Goal: Task Accomplishment & Management: Manage account settings

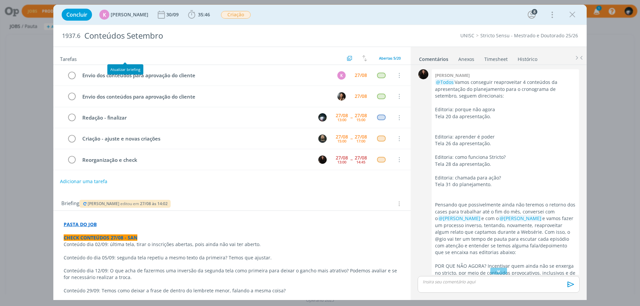
scroll to position [366, 0]
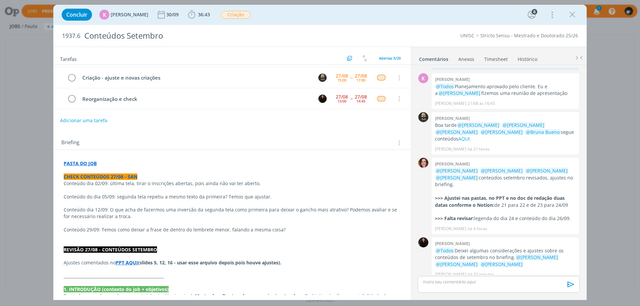
scroll to position [67, 0]
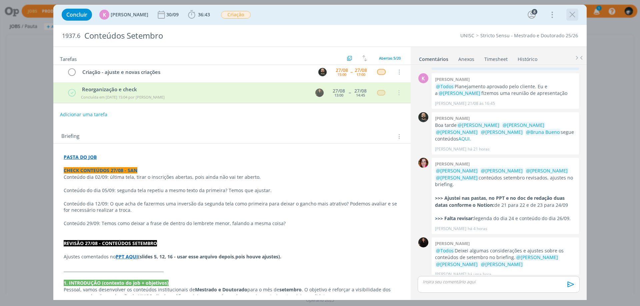
click at [570, 14] on icon "dialog" at bounding box center [572, 15] width 10 height 10
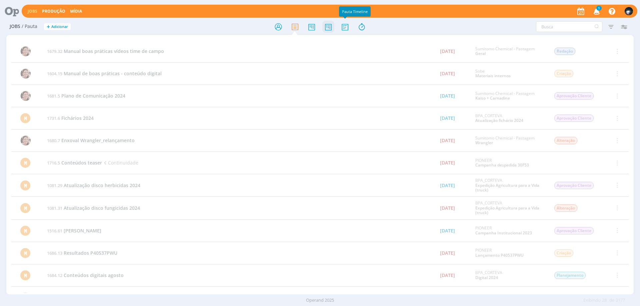
click at [328, 26] on icon at bounding box center [328, 26] width 12 height 13
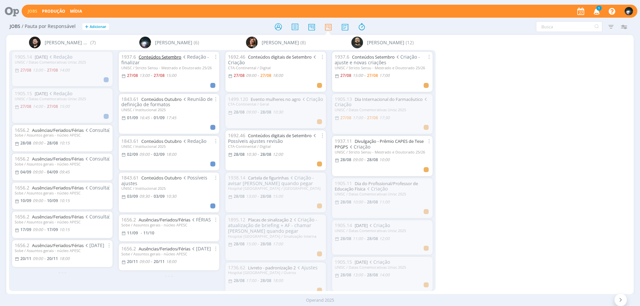
click at [150, 56] on link "Conteúdos Setembro" at bounding box center [160, 57] width 43 height 6
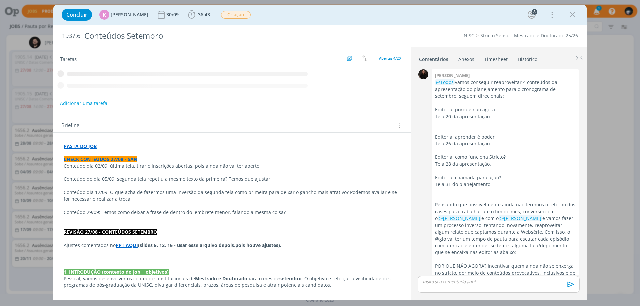
scroll to position [726, 0]
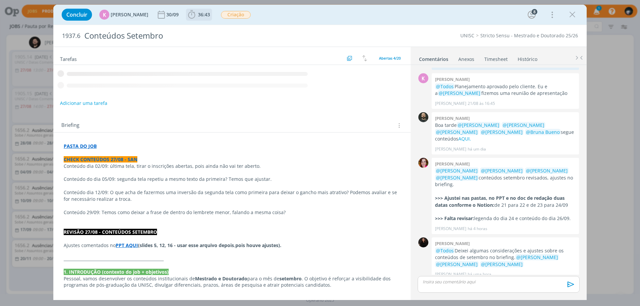
click at [189, 14] on icon "dialog" at bounding box center [192, 15] width 10 height 10
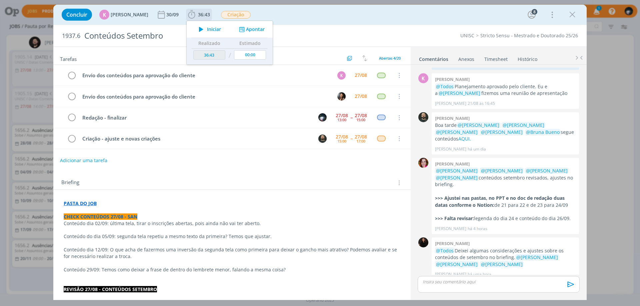
click at [252, 28] on button "Apontar" at bounding box center [251, 29] width 28 height 7
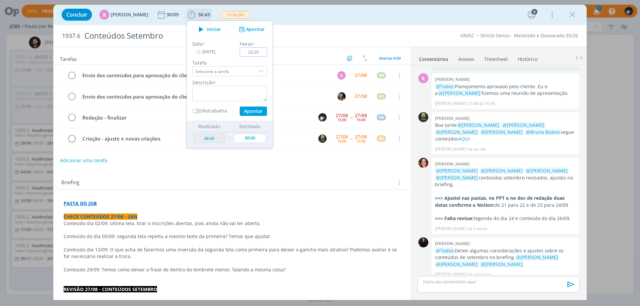
type input "02:20"
click at [234, 93] on textarea "dialog" at bounding box center [229, 93] width 75 height 15
type textarea "redação"
click at [251, 109] on button "Apontar" at bounding box center [253, 111] width 27 height 9
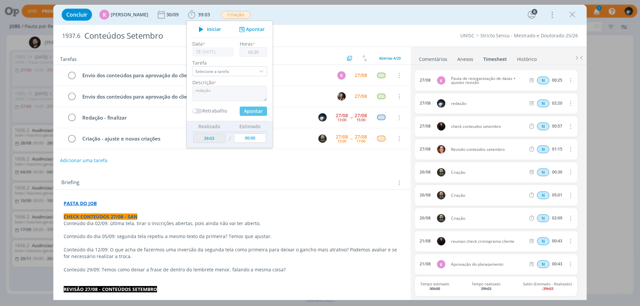
click at [291, 15] on div "Concluir K [PERSON_NAME] 30/09 39:03 Iniciar Apontar Data * [DATE] Horas * 02:2…" at bounding box center [319, 15] width 523 height 16
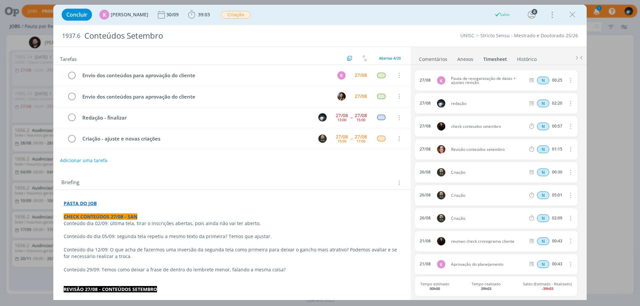
click at [421, 59] on link "Comentários" at bounding box center [432, 58] width 29 height 10
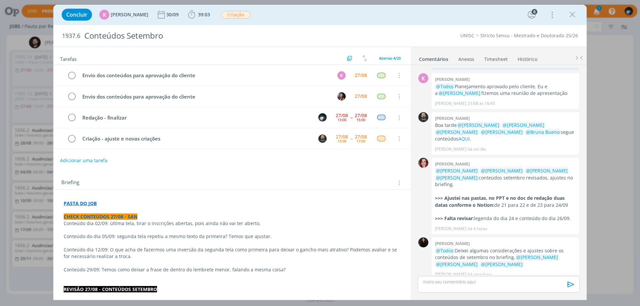
click at [429, 284] on p "dialog" at bounding box center [498, 282] width 151 height 6
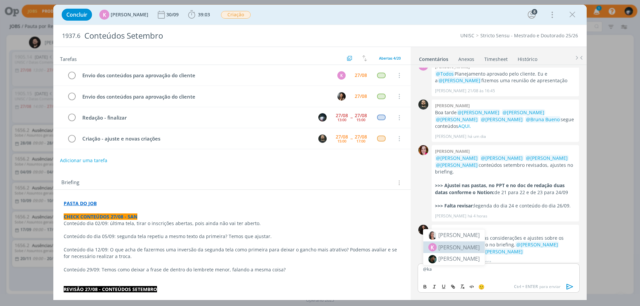
click at [449, 247] on span "[PERSON_NAME]" at bounding box center [458, 248] width 41 height 8
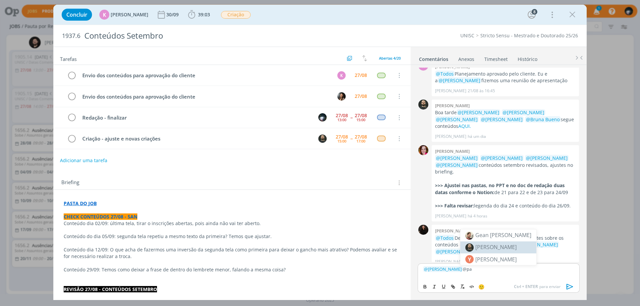
click at [495, 248] on span "[PERSON_NAME]" at bounding box center [495, 247] width 41 height 7
click at [452, 287] on icon "dialog" at bounding box center [453, 288] width 2 height 2
paste input "[URL][DOMAIN_NAME]"
type input "[URL][DOMAIN_NAME]"
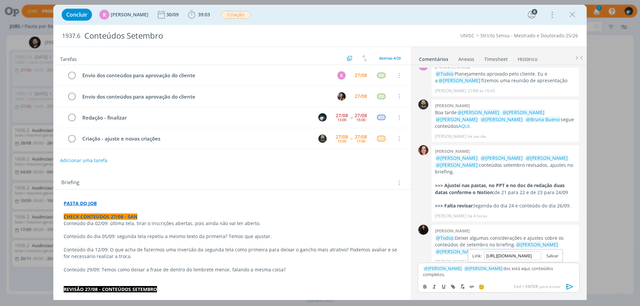
scroll to position [0, 0]
click at [550, 256] on link "dialog" at bounding box center [549, 256] width 17 height 6
click at [561, 279] on div "﻿ @ [PERSON_NAME] ﻿ ﻿ @ [PERSON_NAME] ﻿ doc está aqui , conteúdos completos." at bounding box center [498, 271] width 162 height 17
click at [573, 271] on p "﻿ @ [PERSON_NAME] ﻿ ﻿ @ [PERSON_NAME] ﻿ doc está aqui , conteúdos completos." at bounding box center [498, 272] width 151 height 12
click at [569, 287] on icon "dialog" at bounding box center [570, 287] width 10 height 10
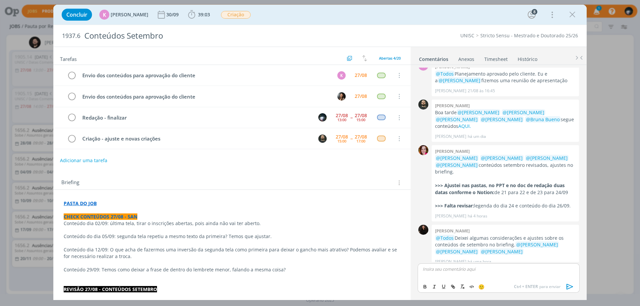
scroll to position [771, 0]
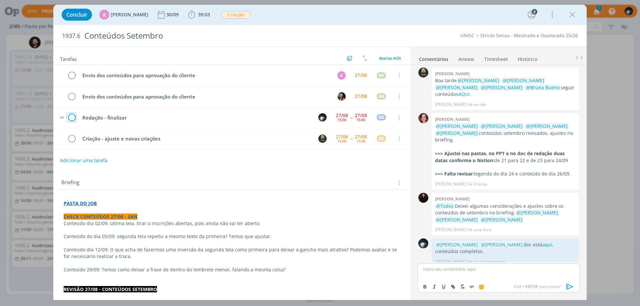
click at [72, 116] on icon "dialog" at bounding box center [71, 118] width 9 height 10
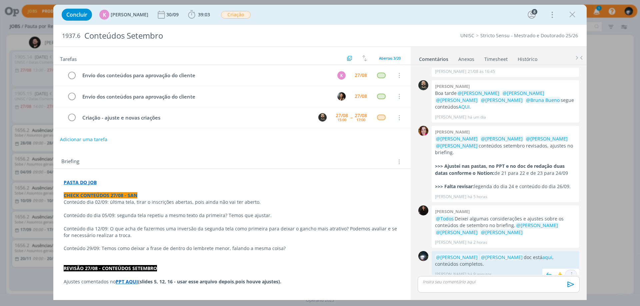
click at [570, 272] on icon "dialog" at bounding box center [570, 275] width 7 height 6
click at [546, 250] on link "Editar" at bounding box center [548, 255] width 53 height 11
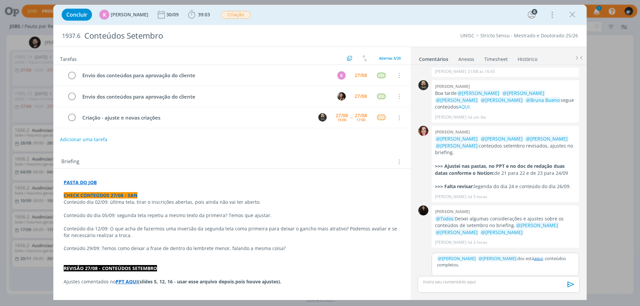
scroll to position [753, 0]
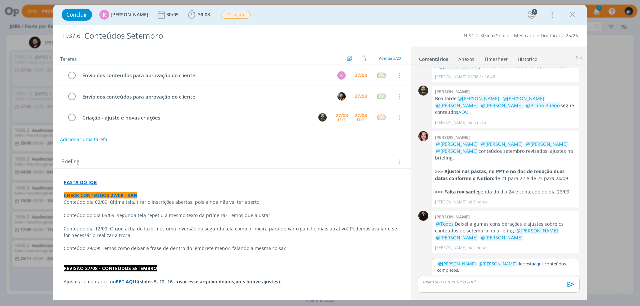
click at [489, 264] on p "﻿ @ [PERSON_NAME] ﻿ ﻿ @ [PERSON_NAME] ﻿ doc está aqui , conteúdos completos." at bounding box center [505, 267] width 137 height 12
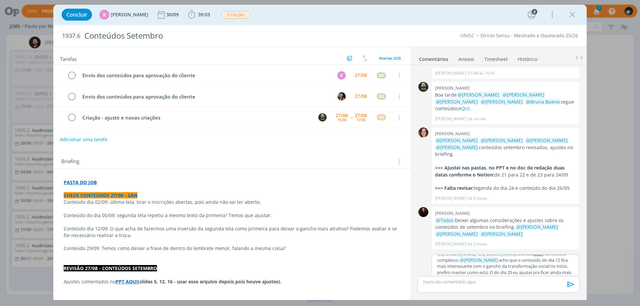
scroll to position [9, 0]
click at [568, 284] on icon "dialog" at bounding box center [571, 285] width 10 height 10
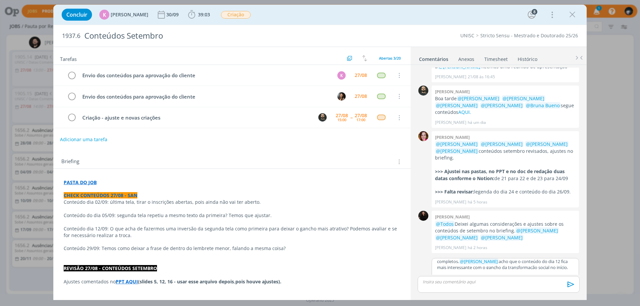
click at [559, 260] on p "﻿ @ [PERSON_NAME] ﻿ ﻿ @ [PERSON_NAME] ﻿ doc está aqui , conteúdos completos. ﻿ …" at bounding box center [505, 267] width 137 height 31
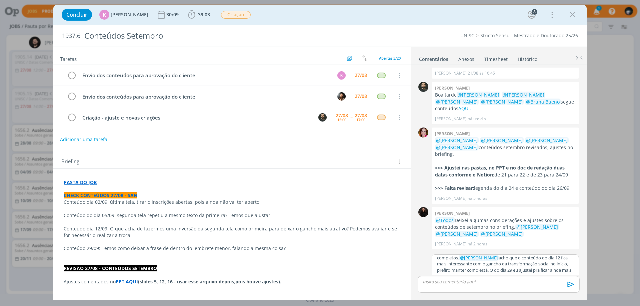
scroll to position [770, 0]
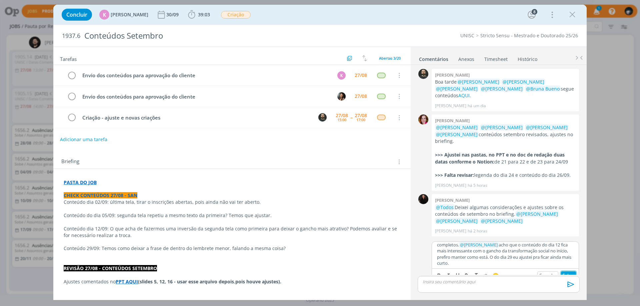
click at [566, 272] on button "Salvar" at bounding box center [568, 276] width 15 height 8
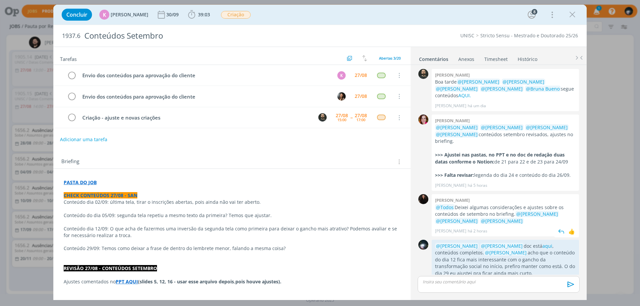
scroll to position [779, 0]
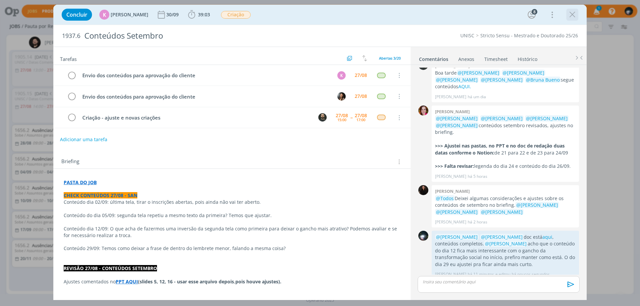
click at [571, 12] on icon "dialog" at bounding box center [572, 15] width 10 height 10
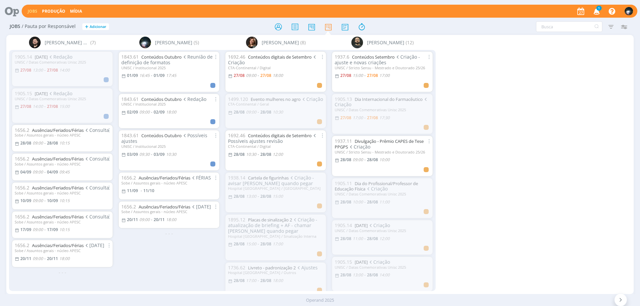
click at [598, 10] on span "1" at bounding box center [598, 8] width 5 height 5
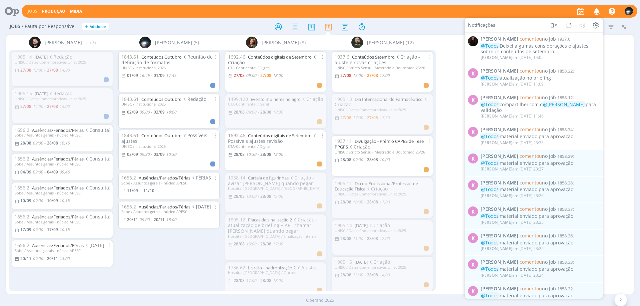
click at [537, 11] on div "Jobs Produção Mídia Notificações [PERSON_NAME] comentou no Job 1937.6 : @Todos …" at bounding box center [329, 11] width 615 height 13
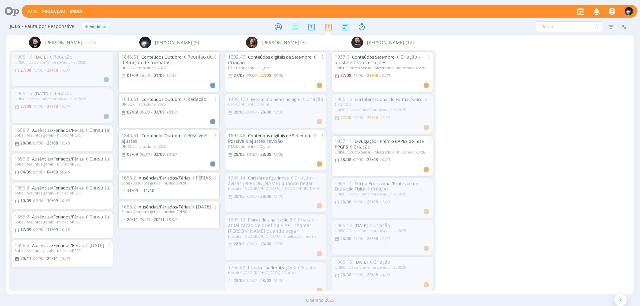
click at [602, 177] on div "[PERSON_NAME] Granata (7) 1905.14 [DATE] Redação UNISC / Datas Comemorativas Un…" at bounding box center [319, 164] width 627 height 259
